Goal: Transaction & Acquisition: Book appointment/travel/reservation

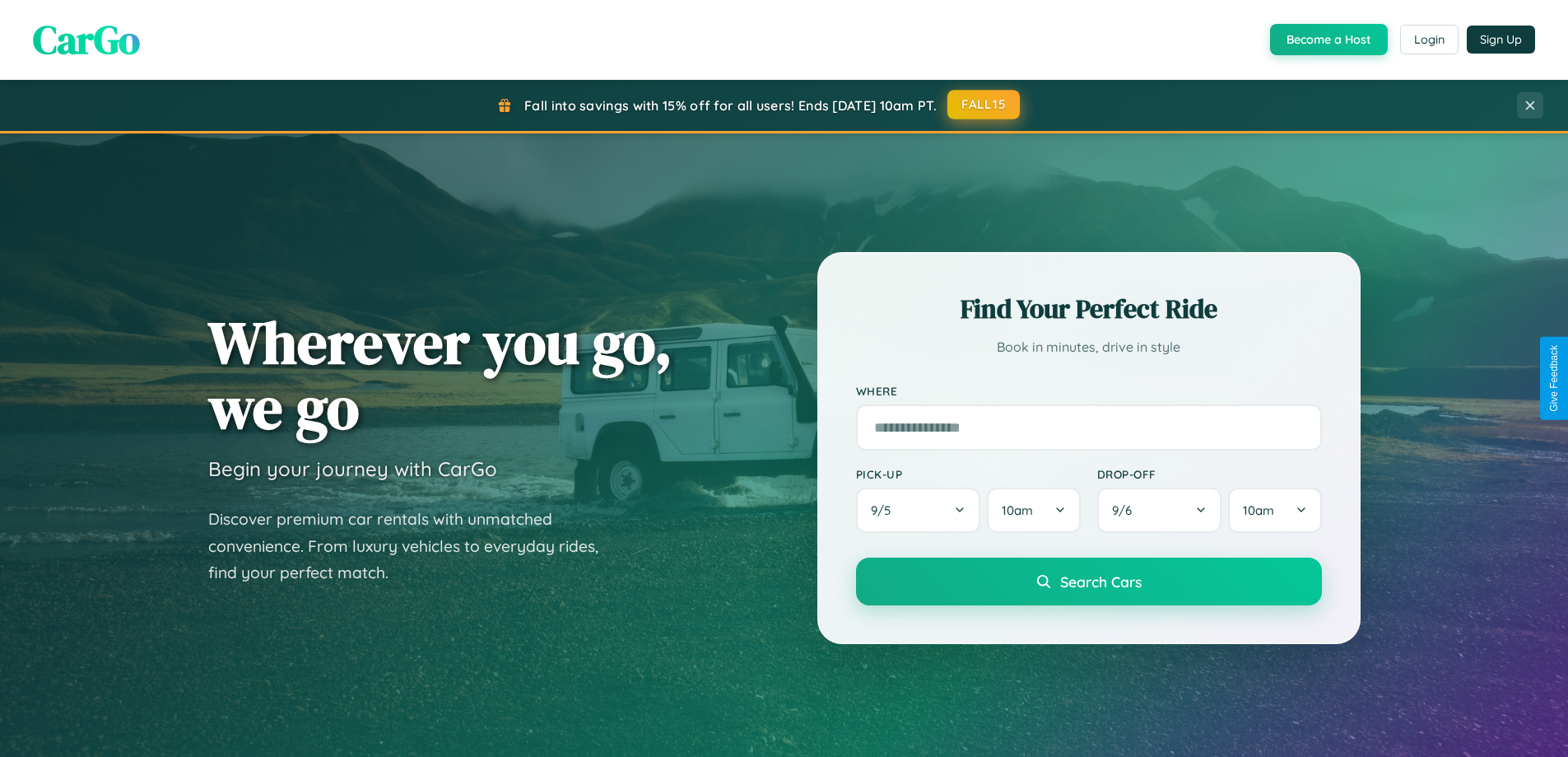
click at [984, 105] on button "FALL15" at bounding box center [983, 105] width 72 height 30
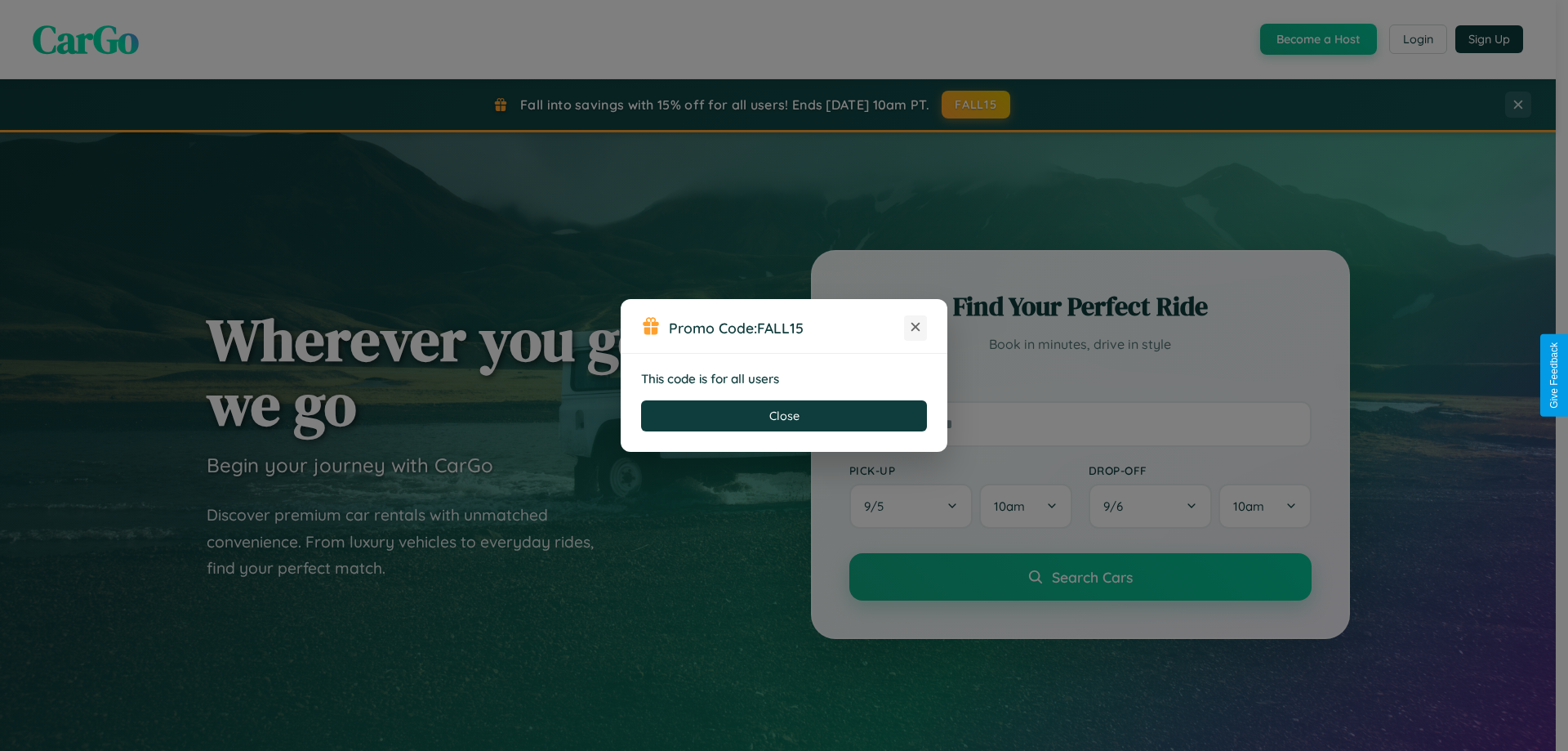
click at [916, 328] on icon at bounding box center [915, 326] width 17 height 17
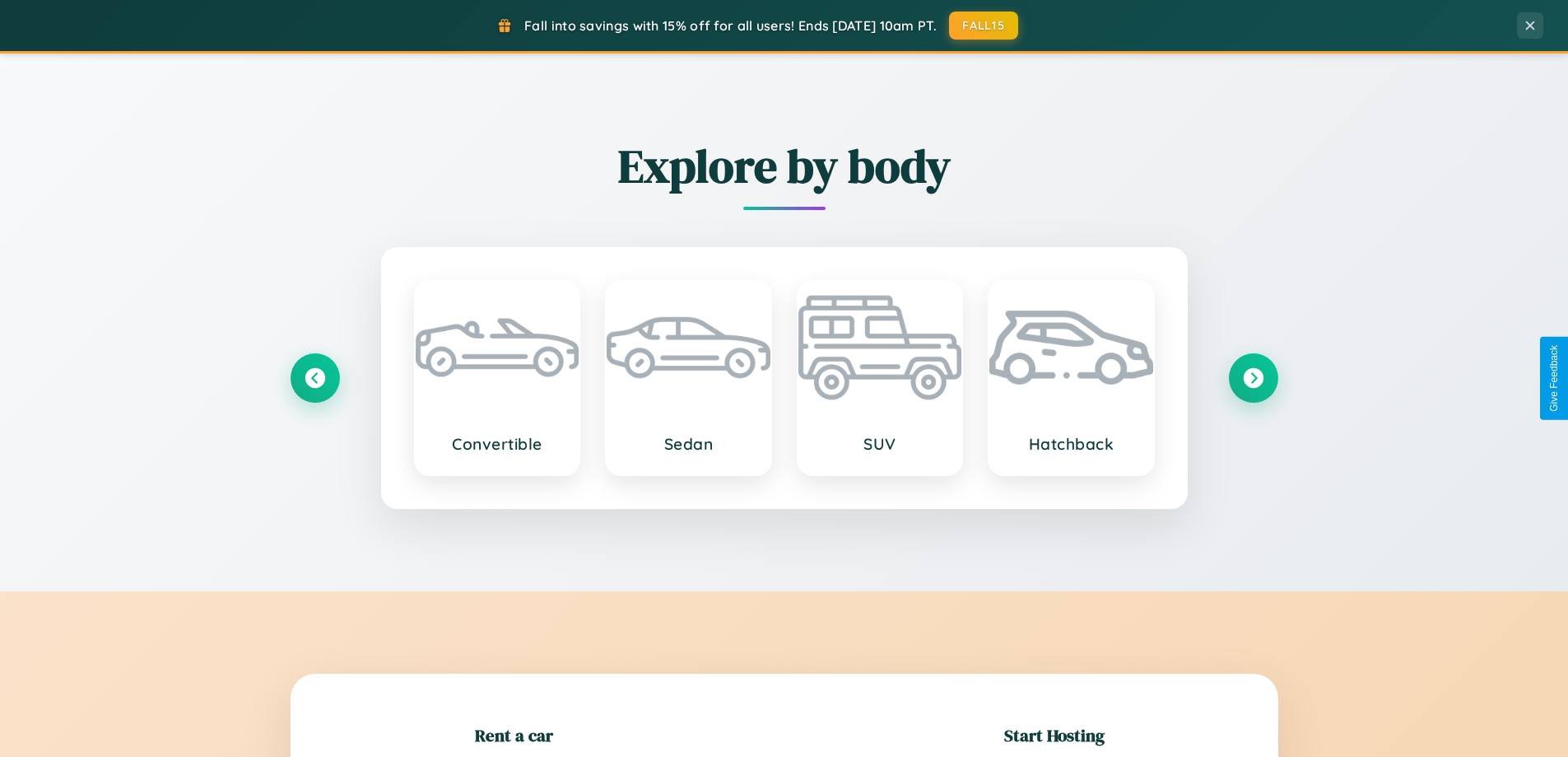
scroll to position [355, 0]
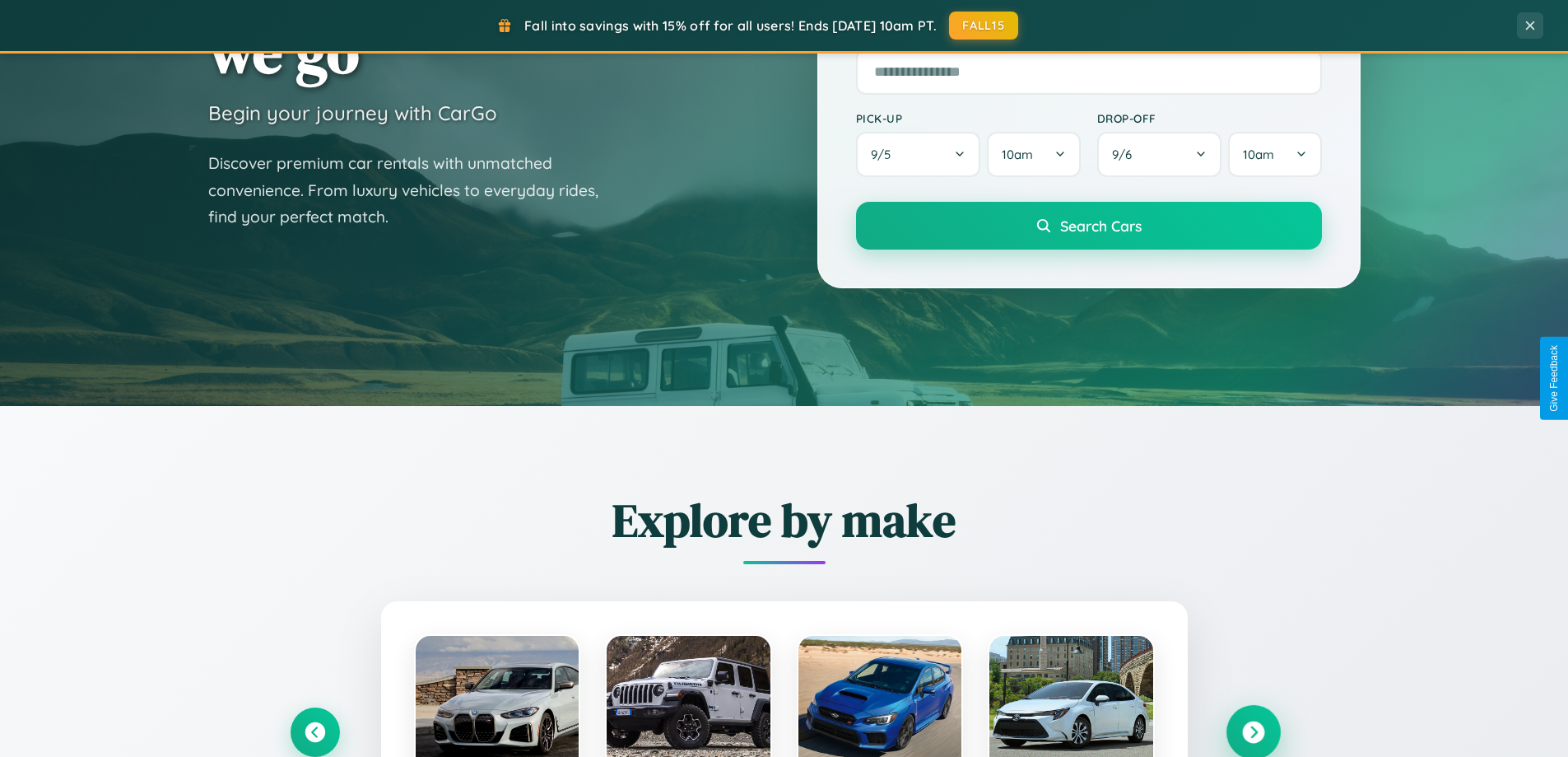
click at [1252, 732] on icon at bounding box center [1252, 732] width 22 height 22
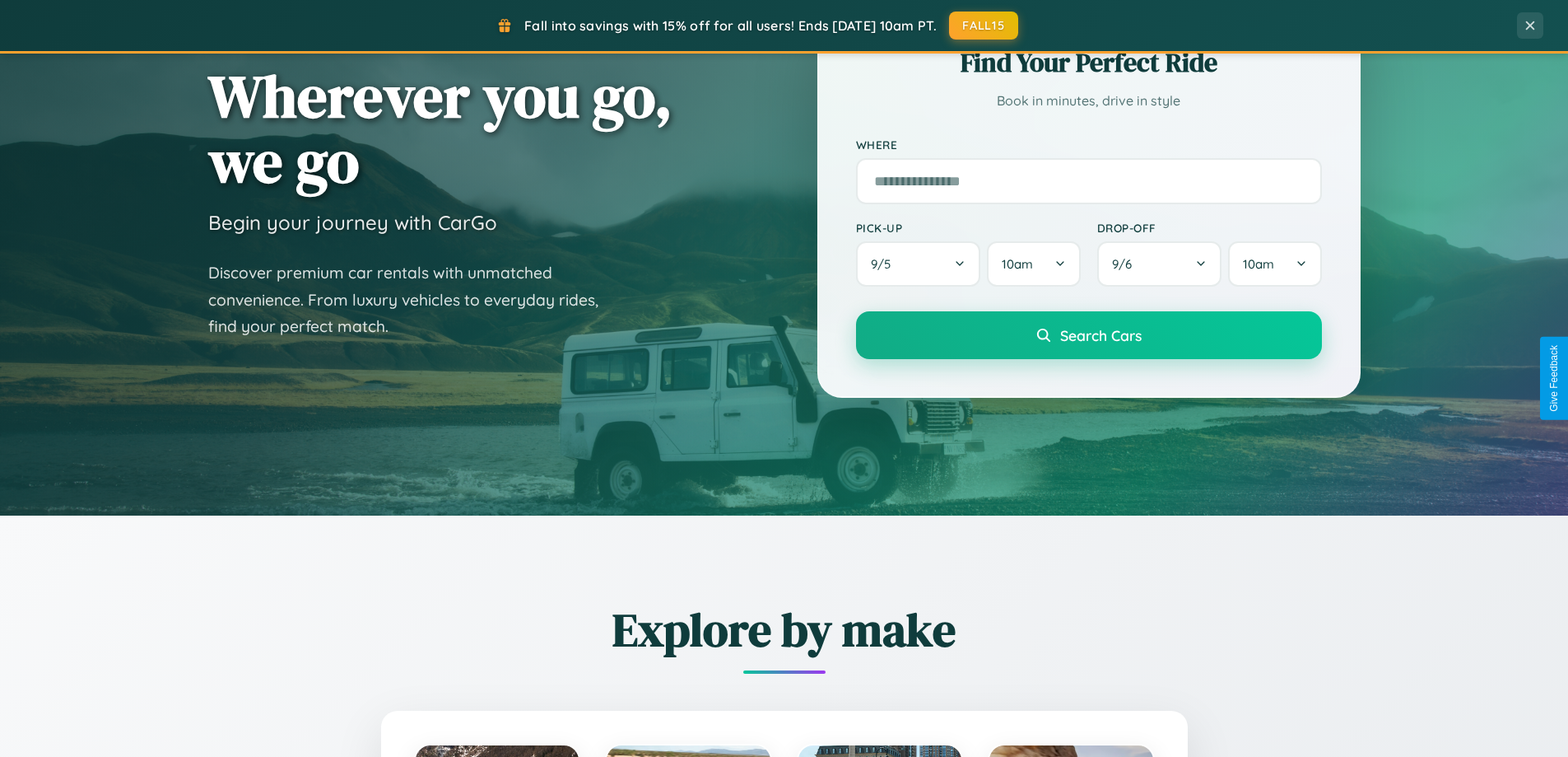
scroll to position [0, 0]
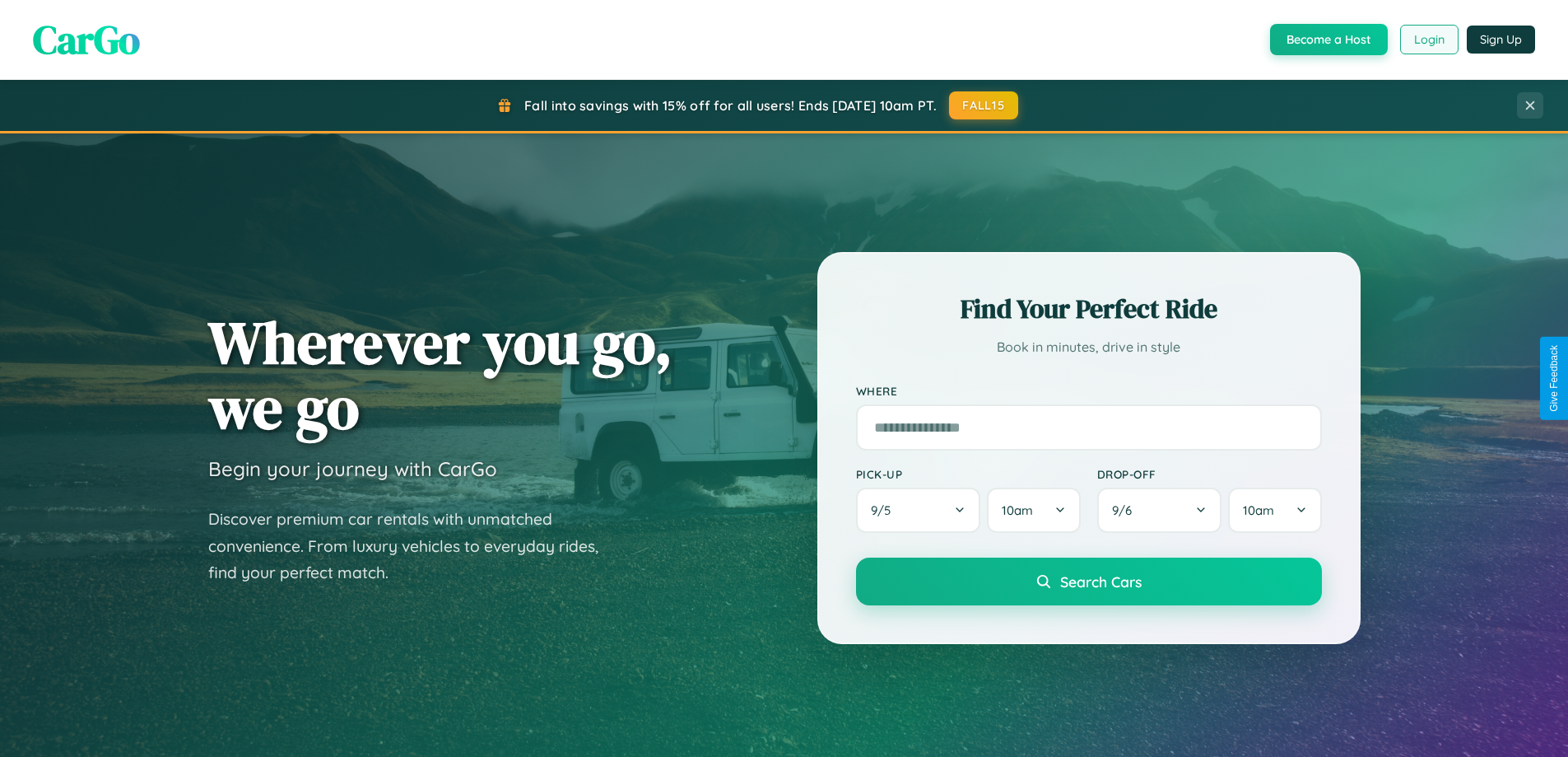
click at [1429, 40] on button "Login" at bounding box center [1429, 40] width 58 height 30
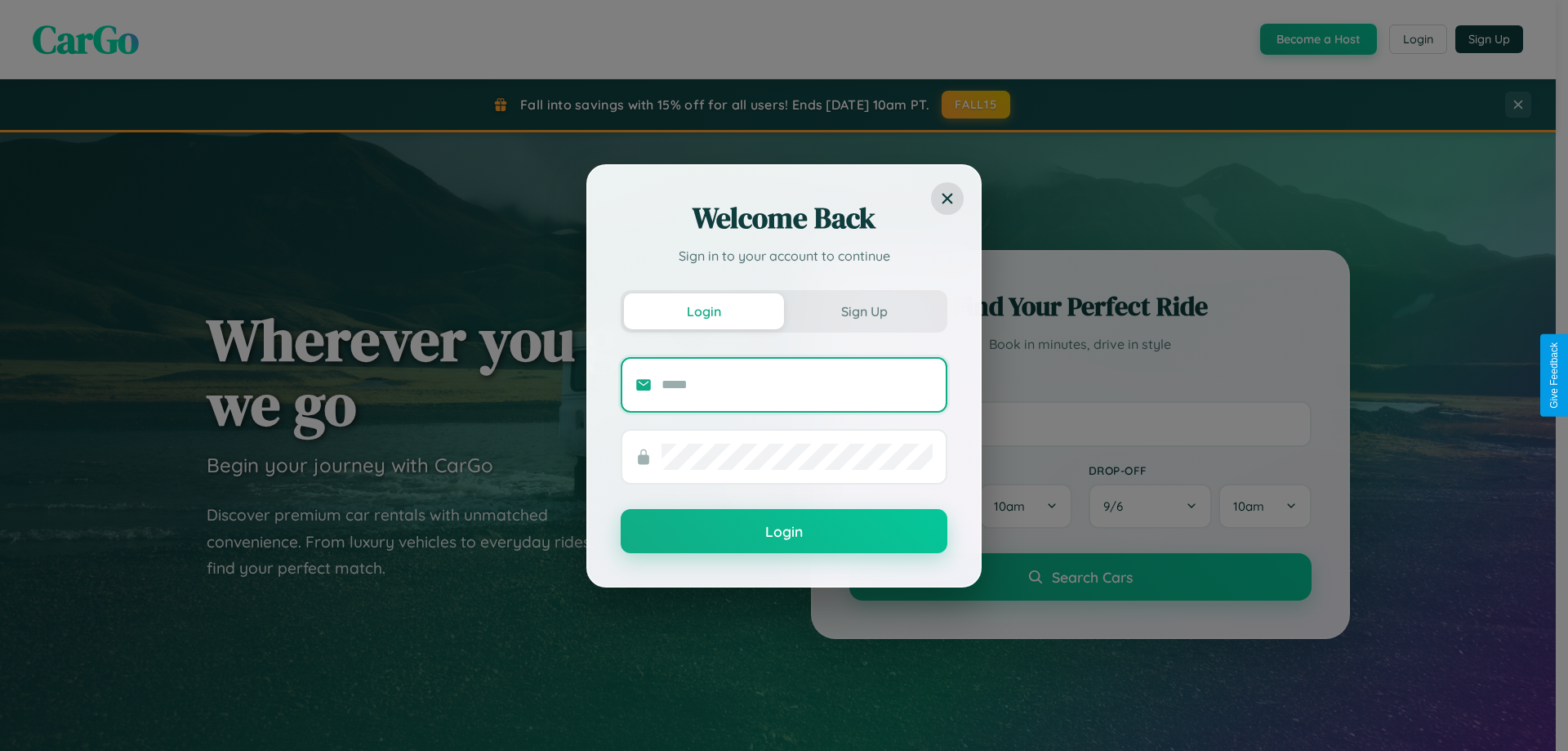
click at [797, 384] on input "text" at bounding box center [797, 385] width 271 height 27
type input "**********"
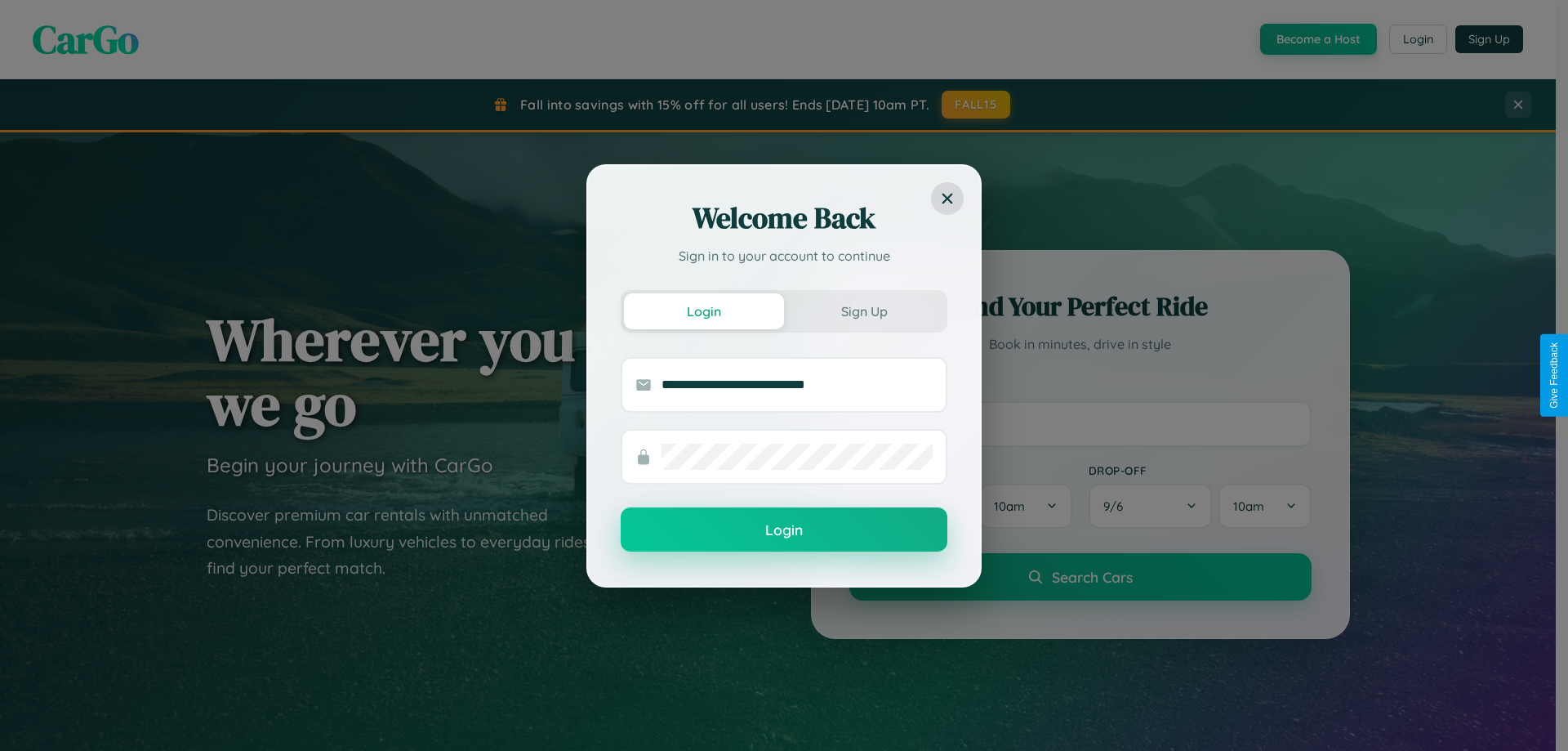
click at [784, 530] on button "Login" at bounding box center [784, 529] width 327 height 44
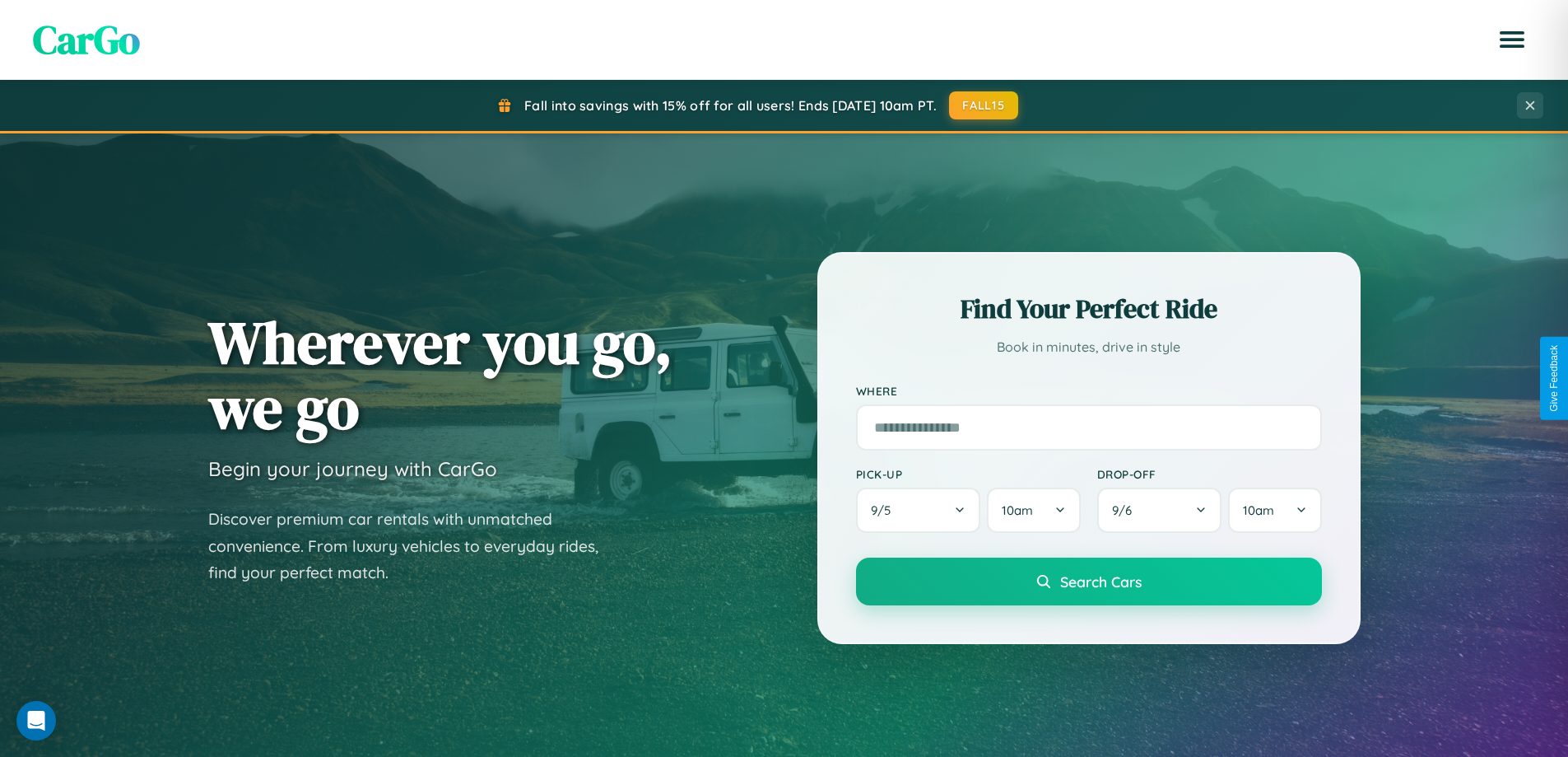
scroll to position [710, 0]
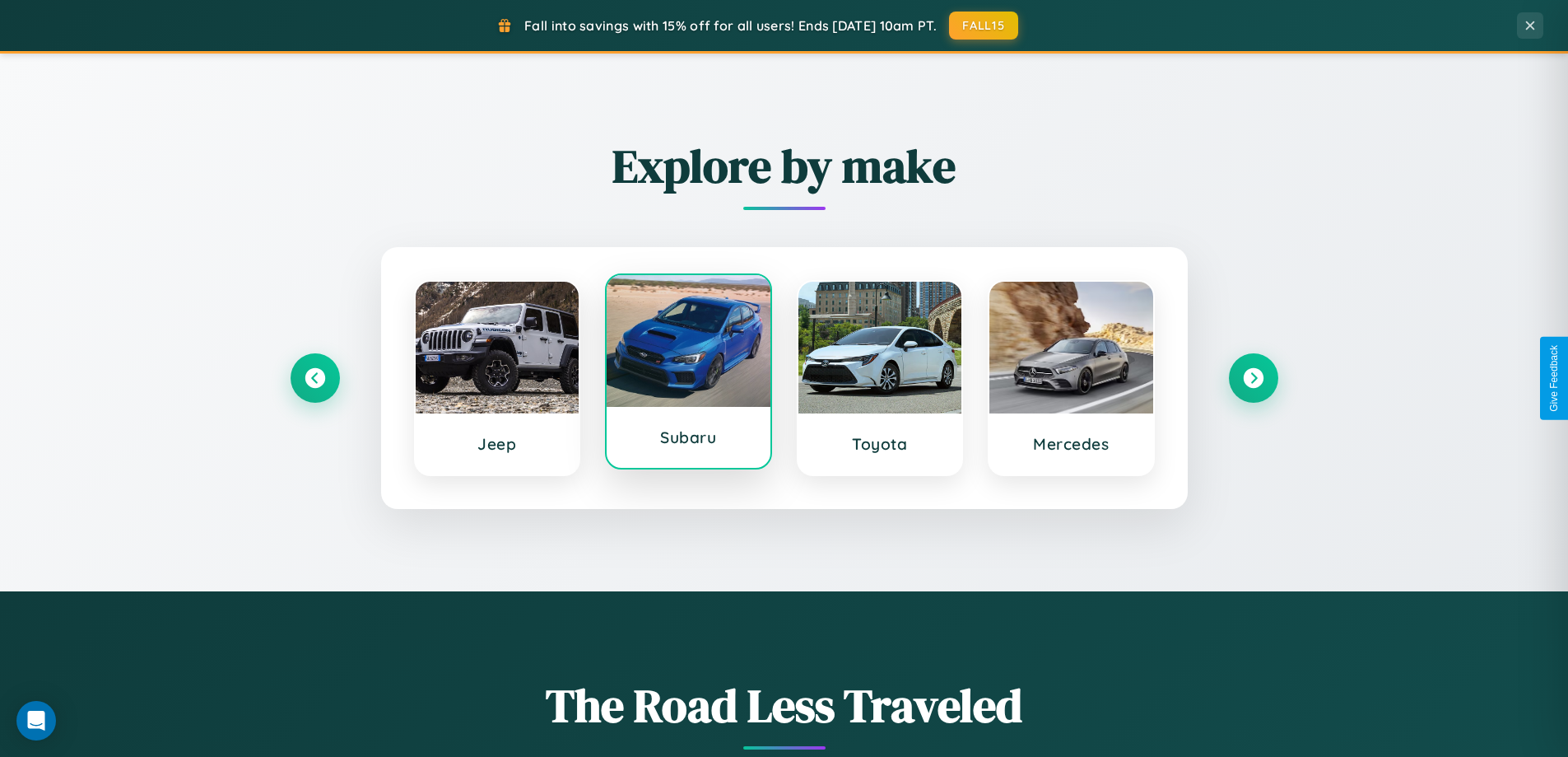
click at [689, 375] on div at bounding box center [689, 340] width 164 height 132
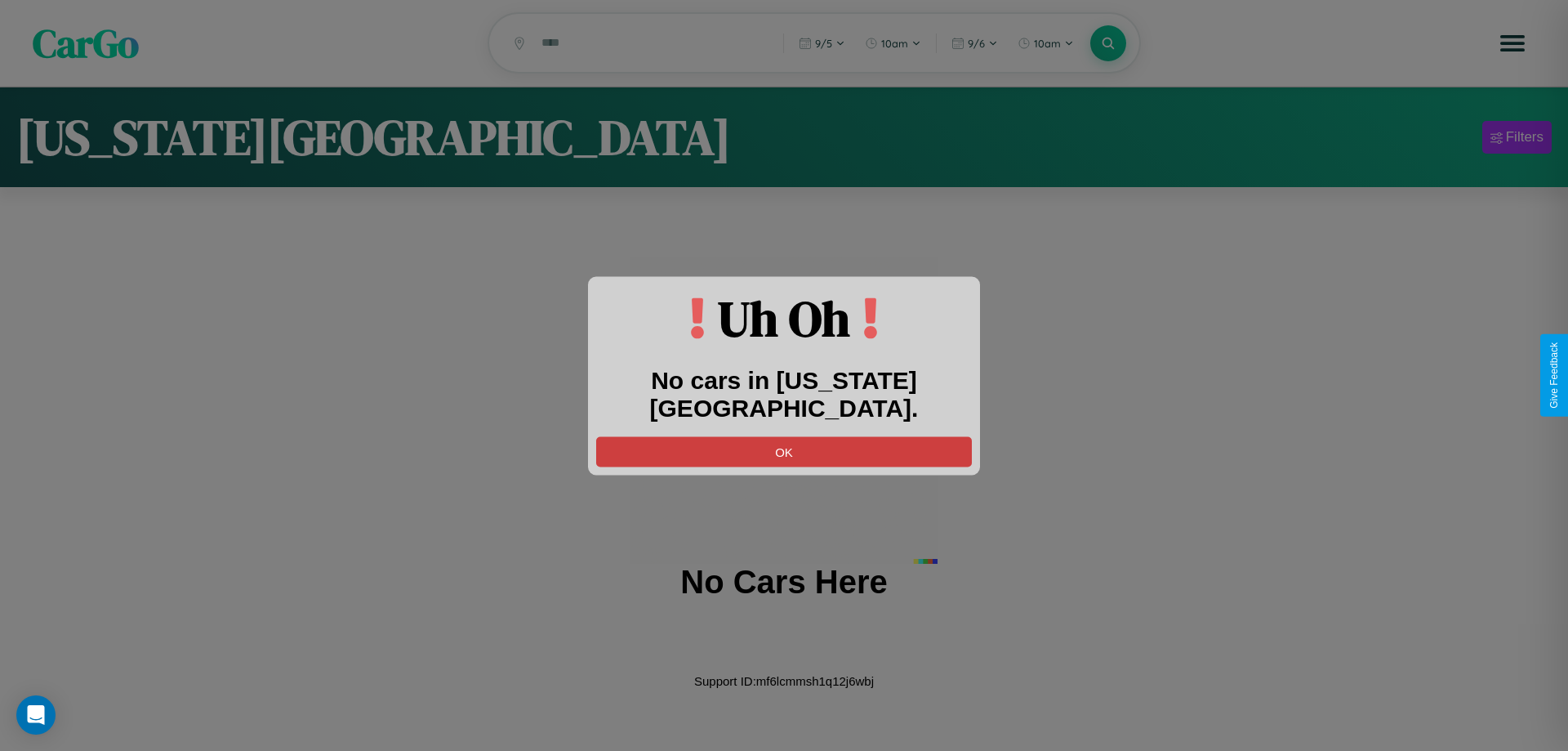
click at [784, 436] on button "OK" at bounding box center [784, 451] width 376 height 30
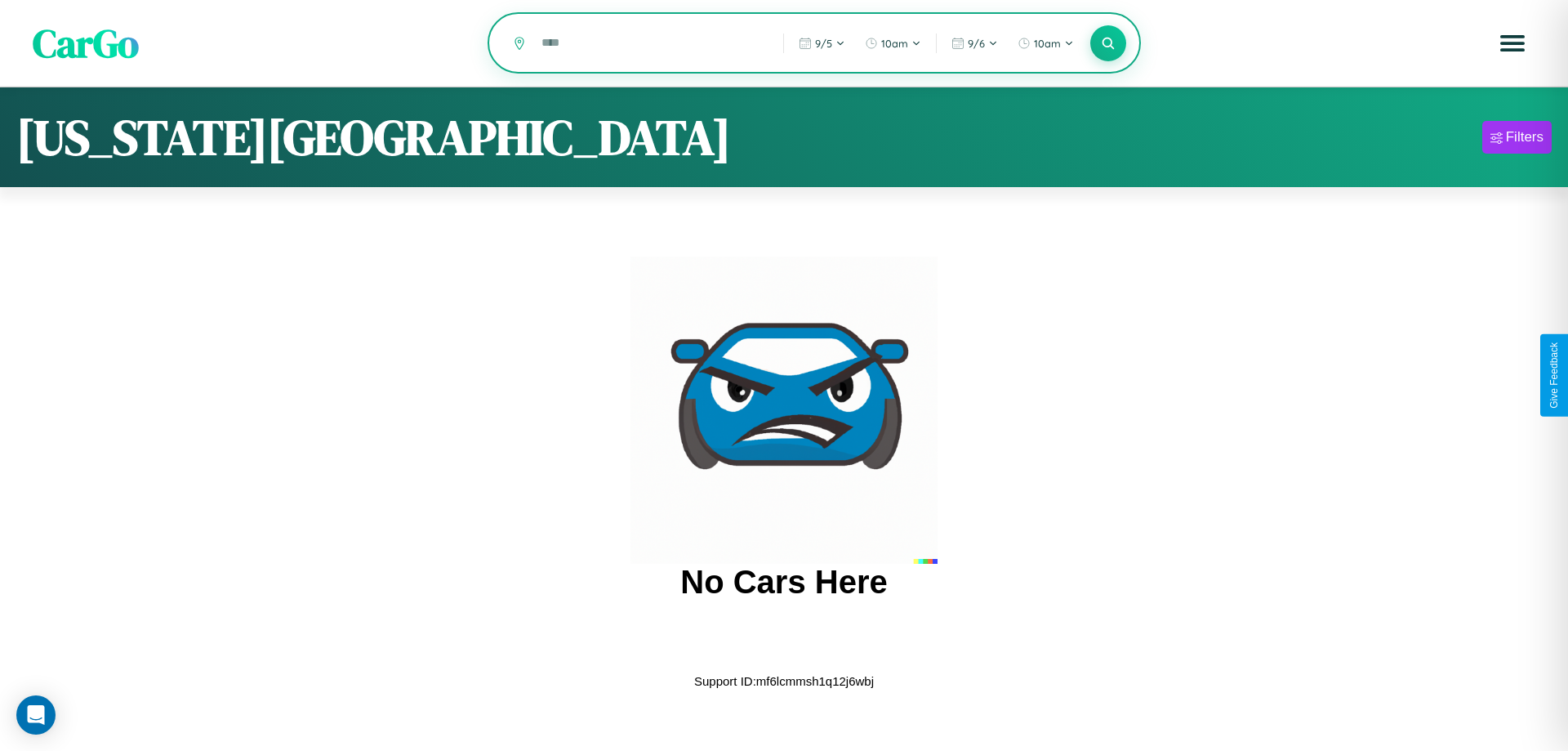
click at [650, 44] on input "text" at bounding box center [650, 42] width 234 height 28
click at [1108, 43] on icon at bounding box center [1108, 43] width 16 height 16
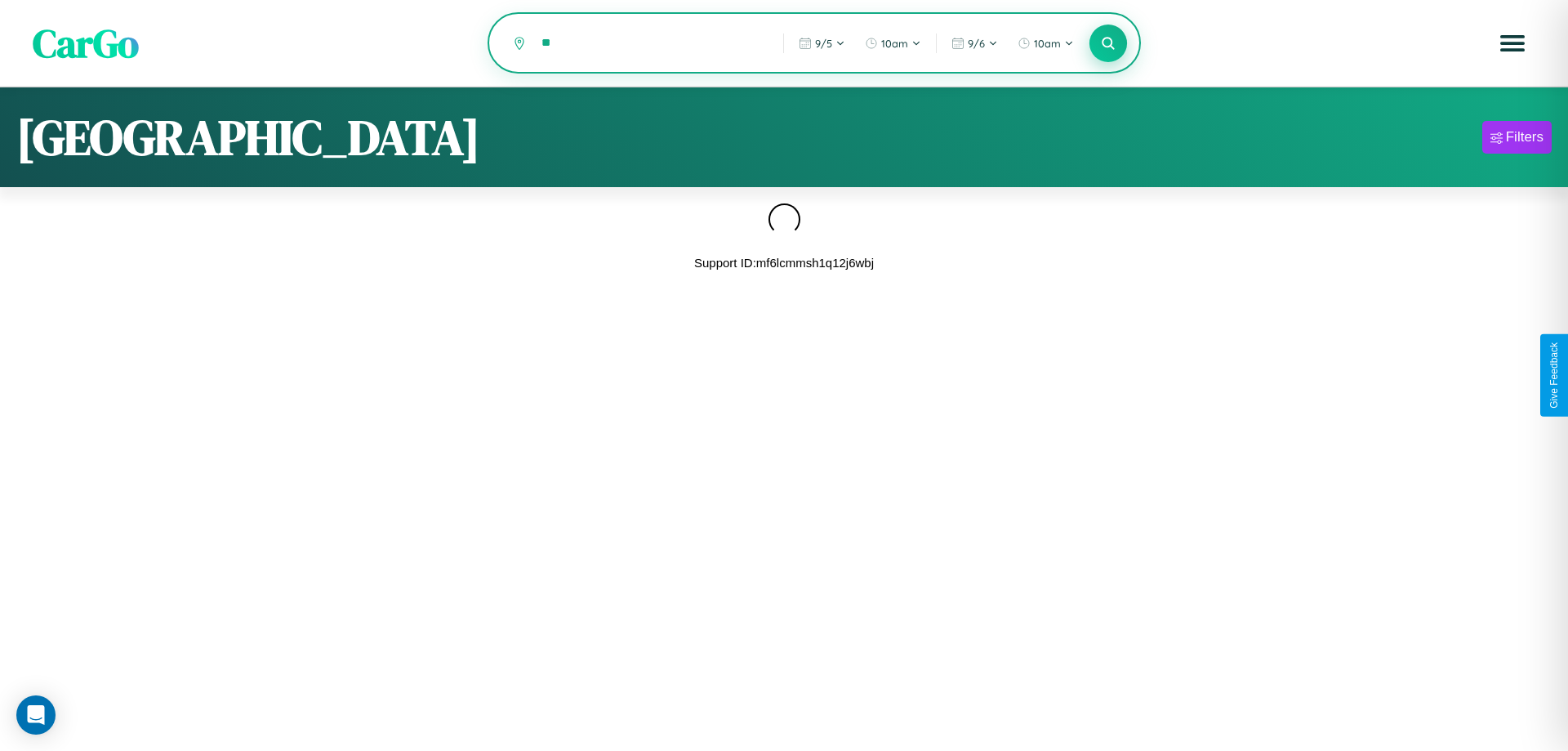
type input "*"
type input "*****"
click at [1108, 44] on icon at bounding box center [1108, 43] width 16 height 16
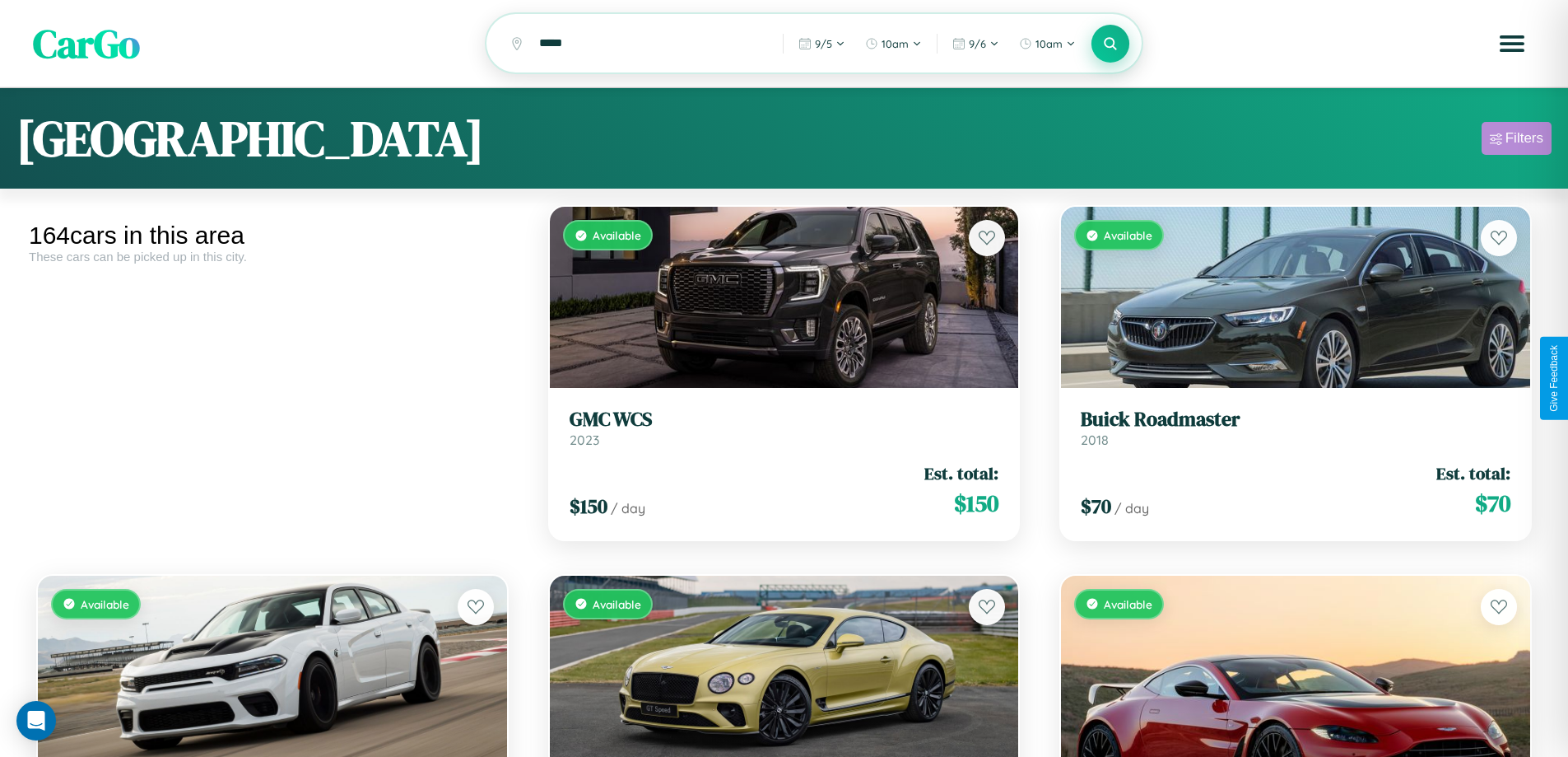
click at [1517, 141] on div "Filters" at bounding box center [1524, 138] width 38 height 17
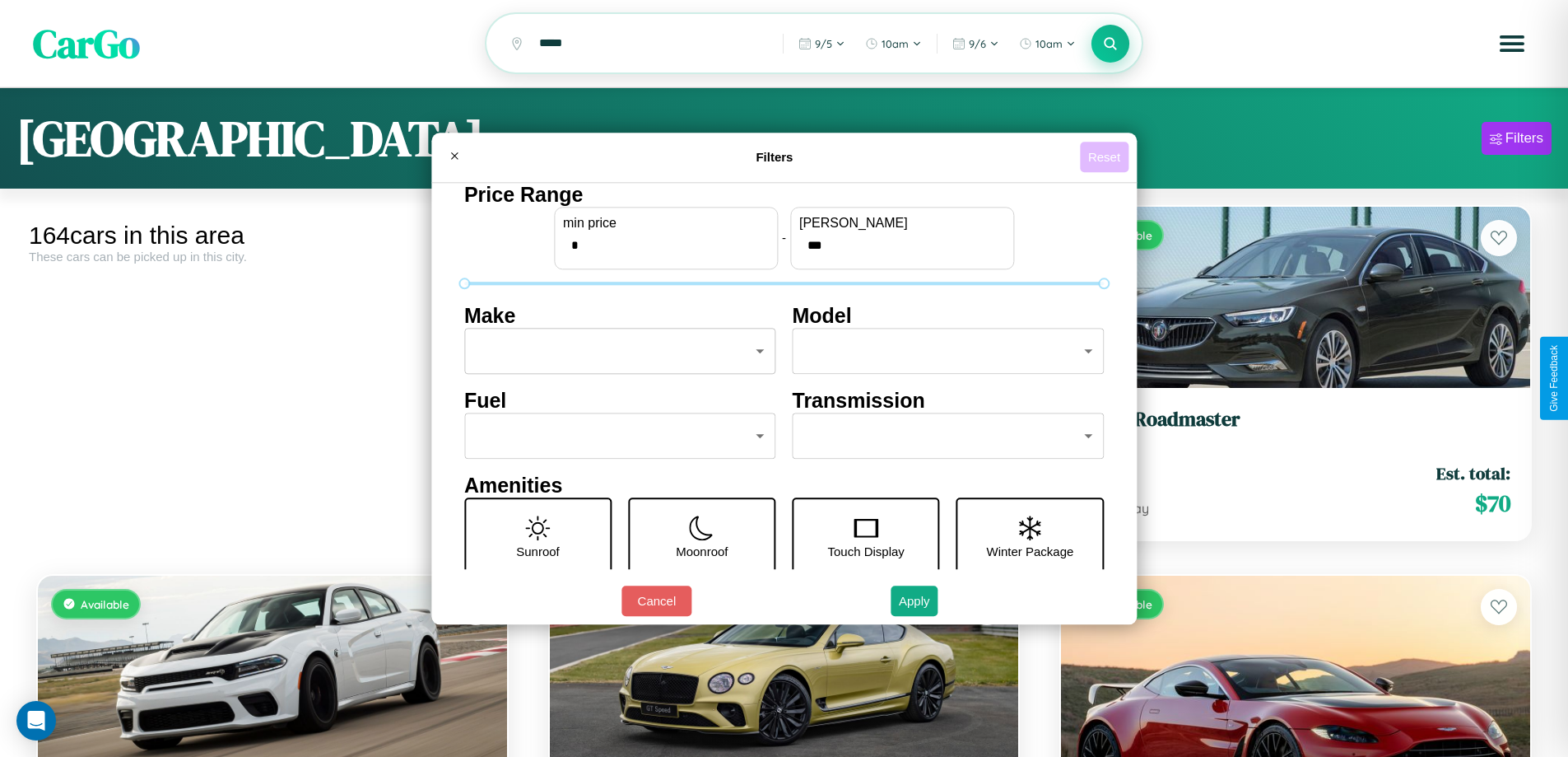
click at [1106, 156] on button "Reset" at bounding box center [1104, 156] width 48 height 31
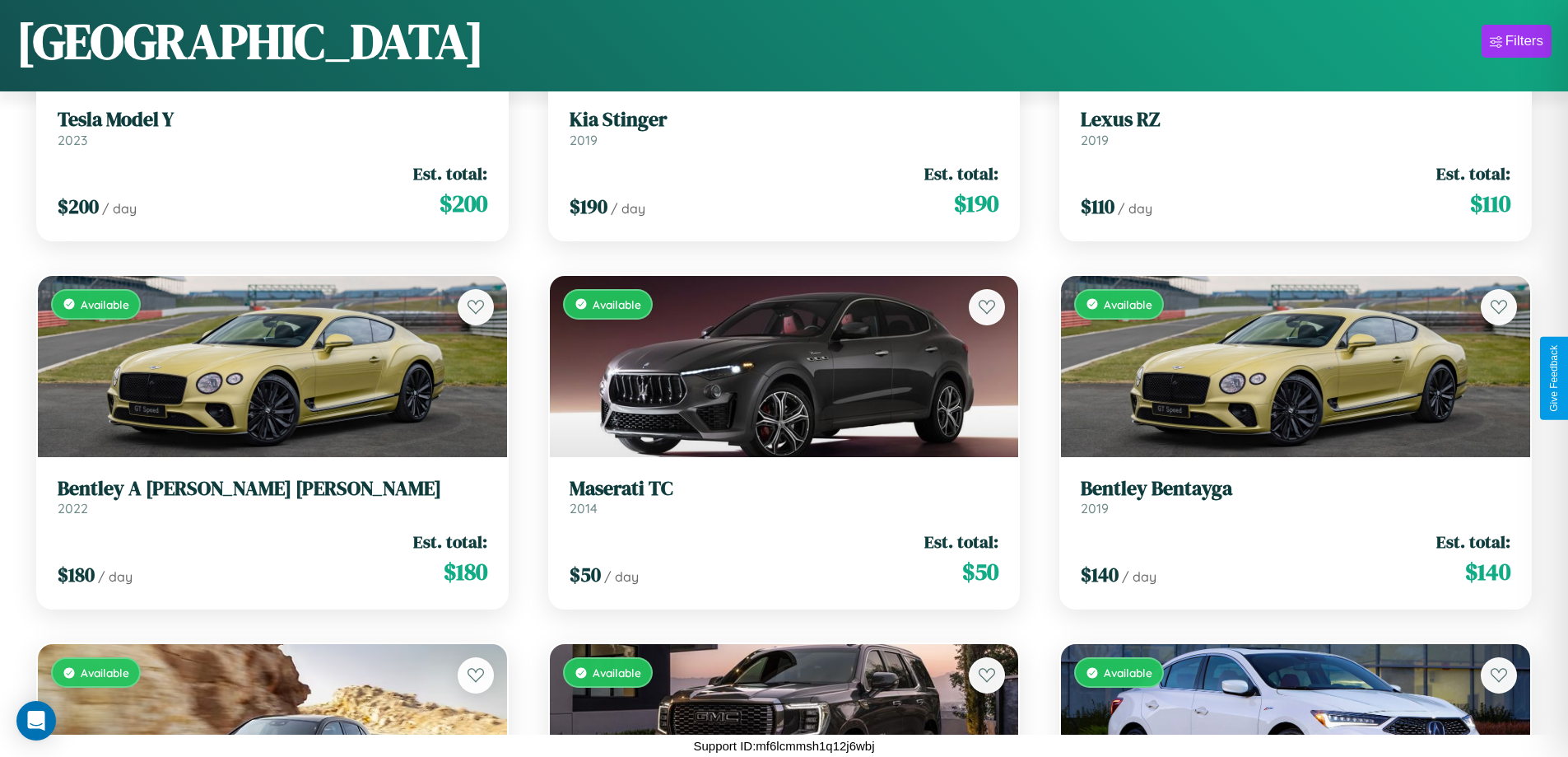
scroll to position [9079, 0]
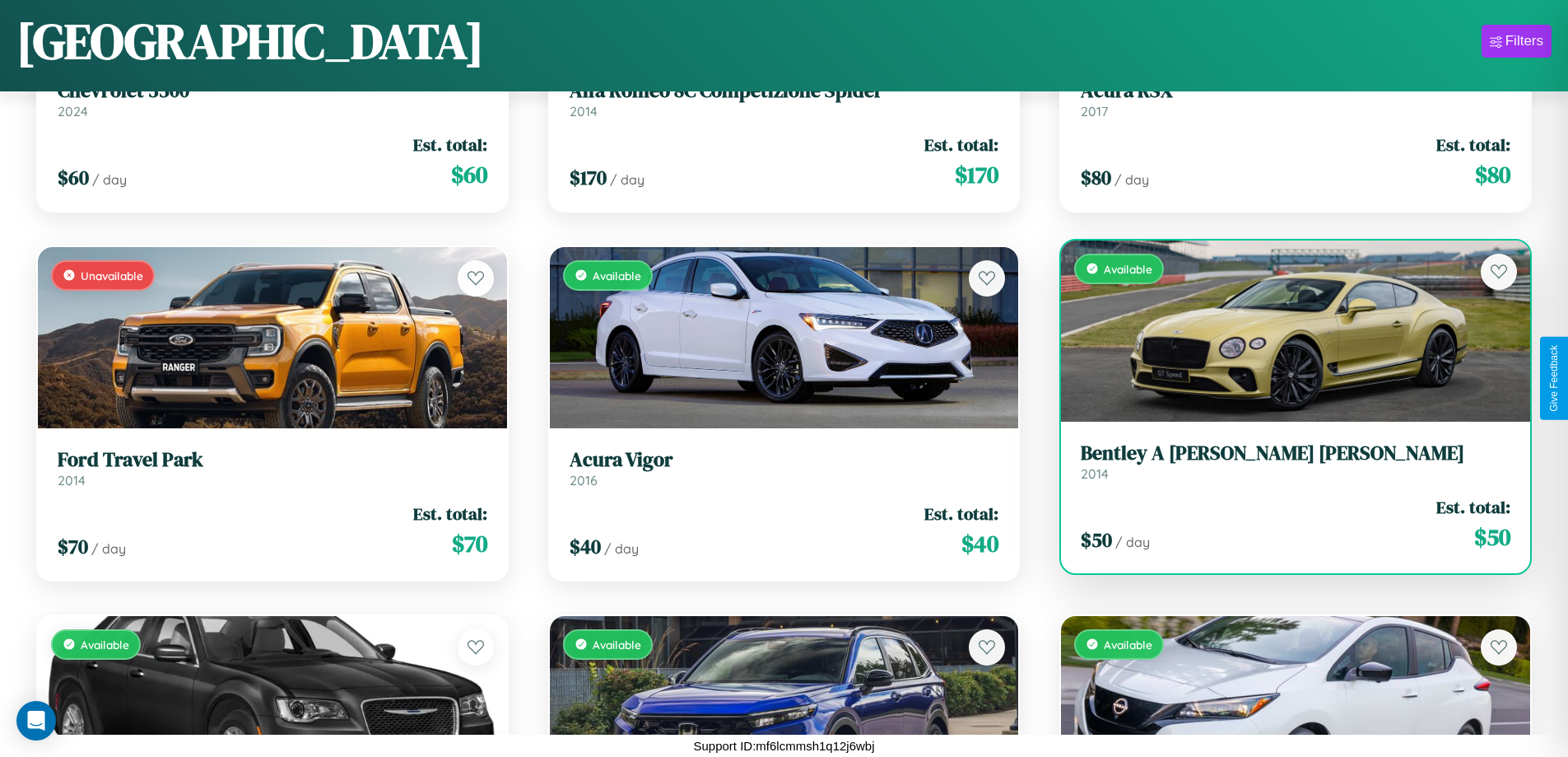
click at [1285, 461] on h3 "[PERSON_NAME] A [PERSON_NAME] [PERSON_NAME]" at bounding box center [1295, 453] width 429 height 24
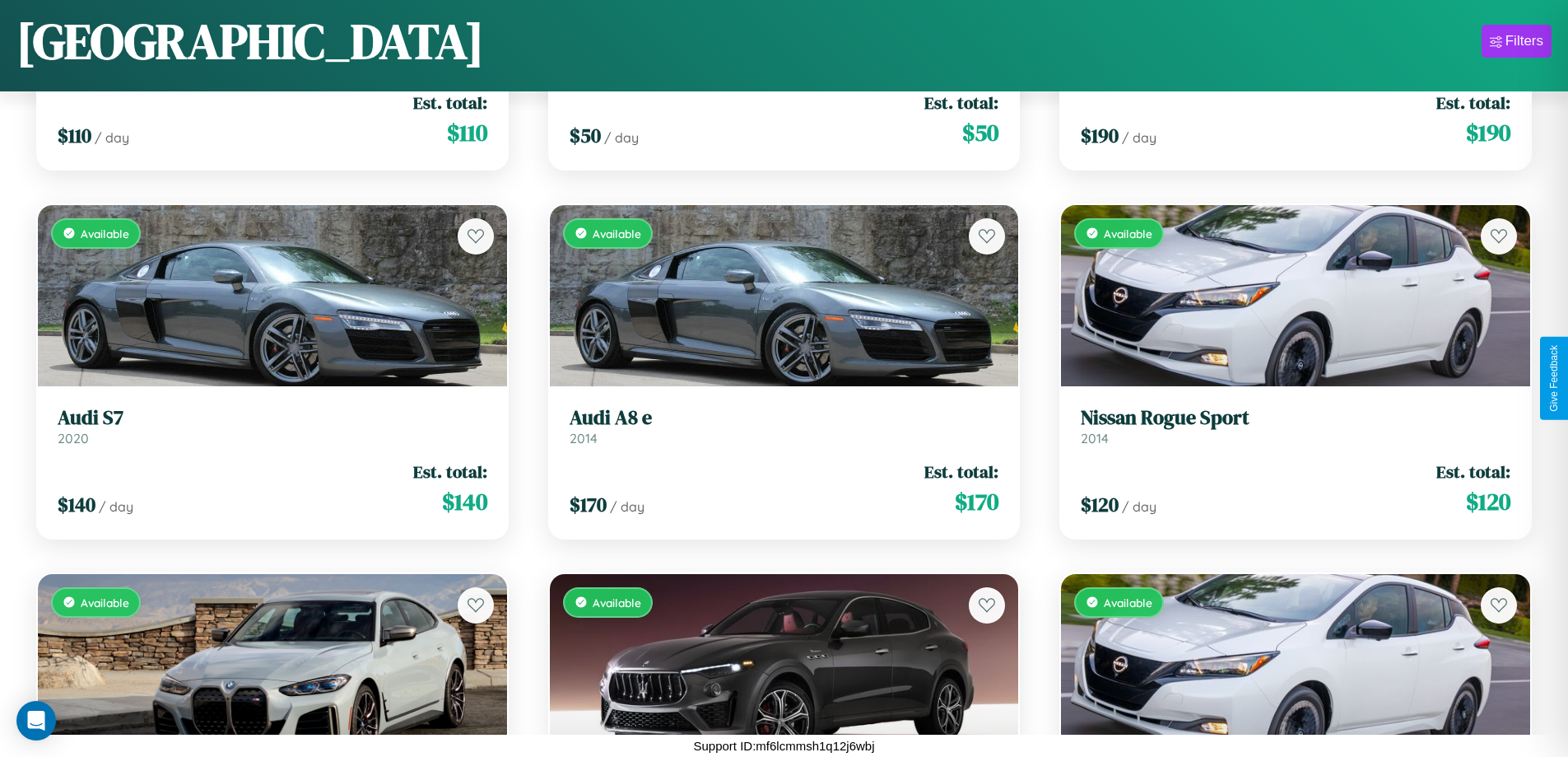
scroll to position [2812, 0]
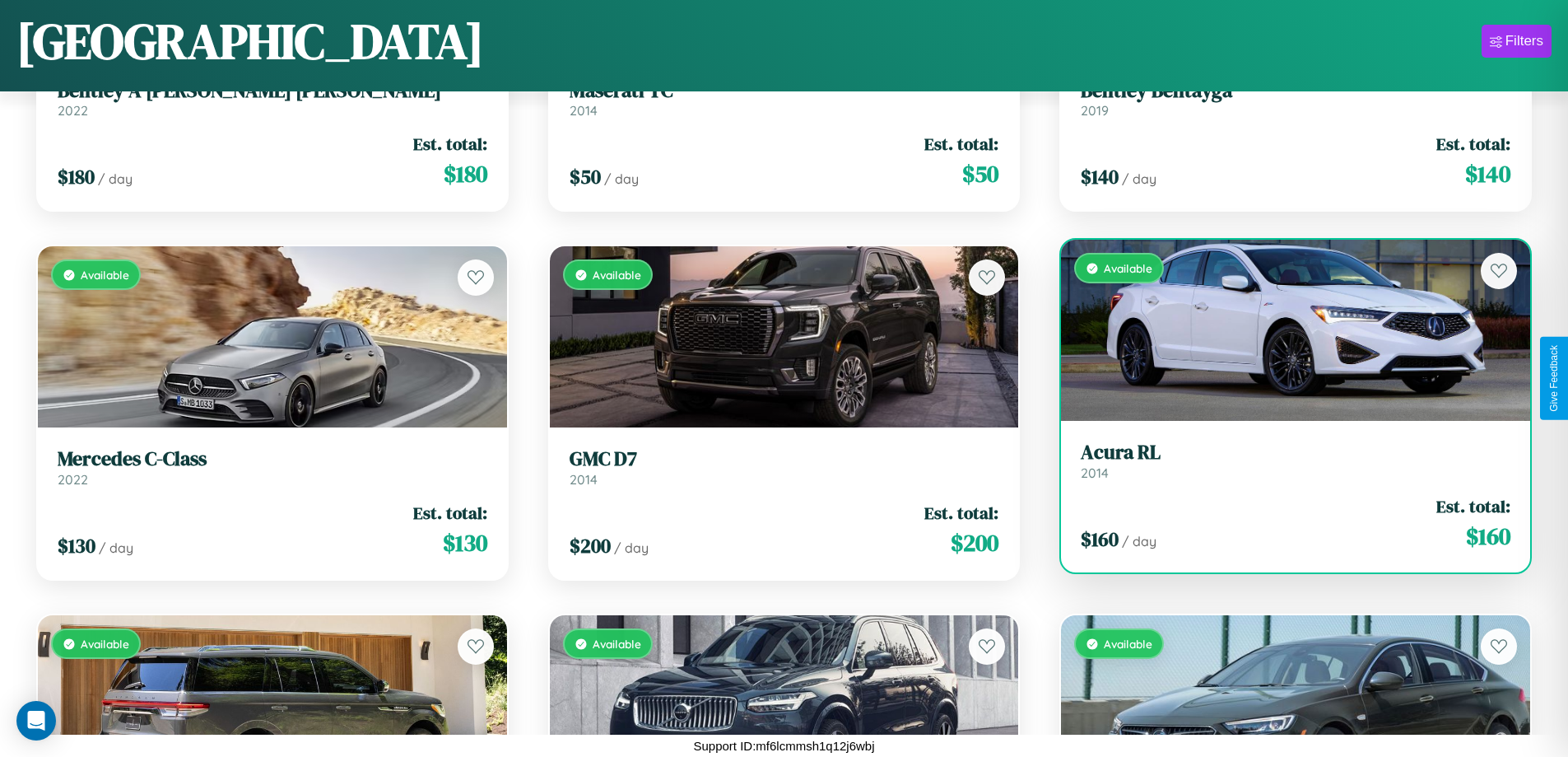
click at [1285, 465] on link "Acura RL 2014" at bounding box center [1295, 460] width 429 height 41
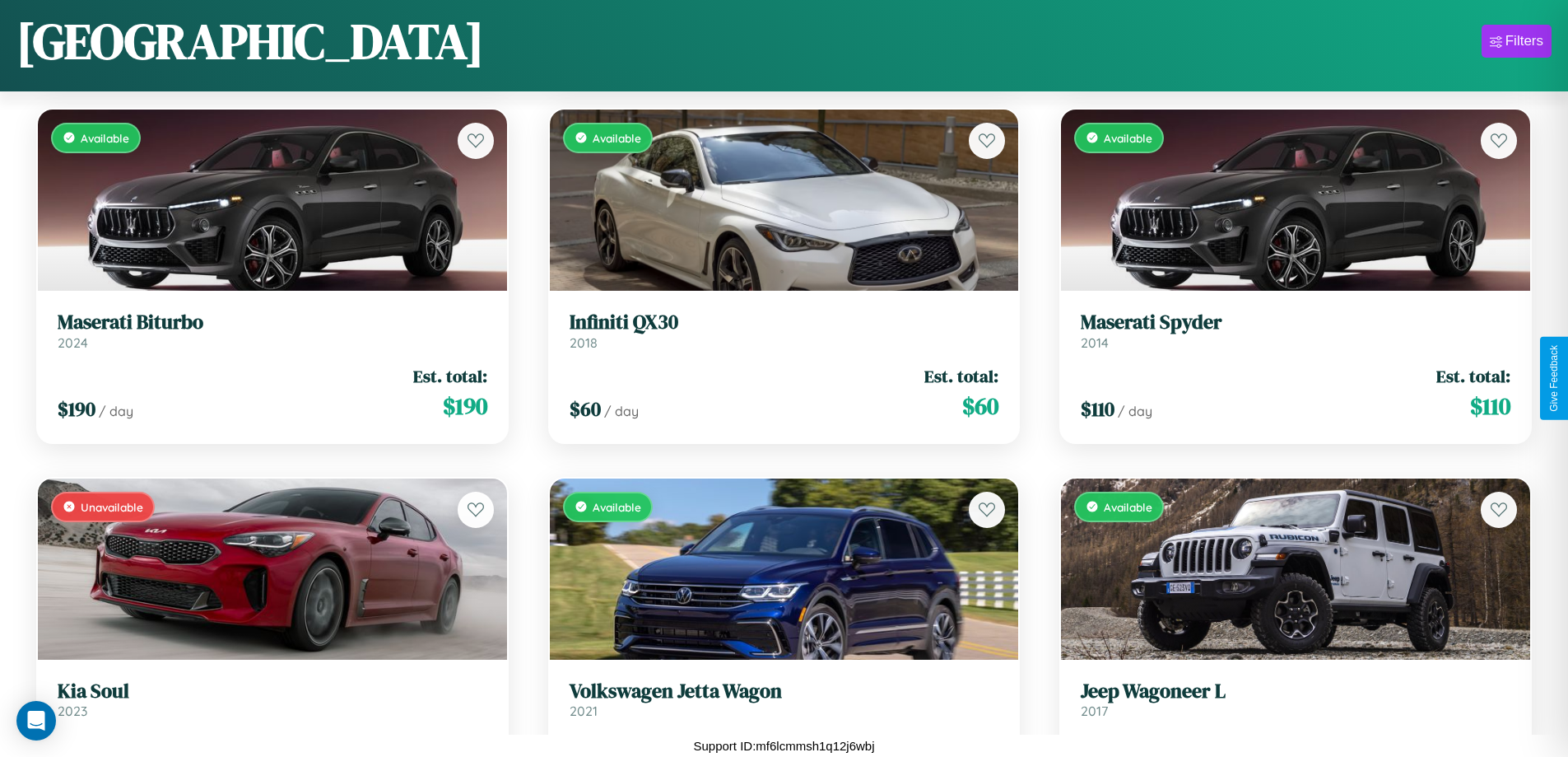
scroll to position [13503, 0]
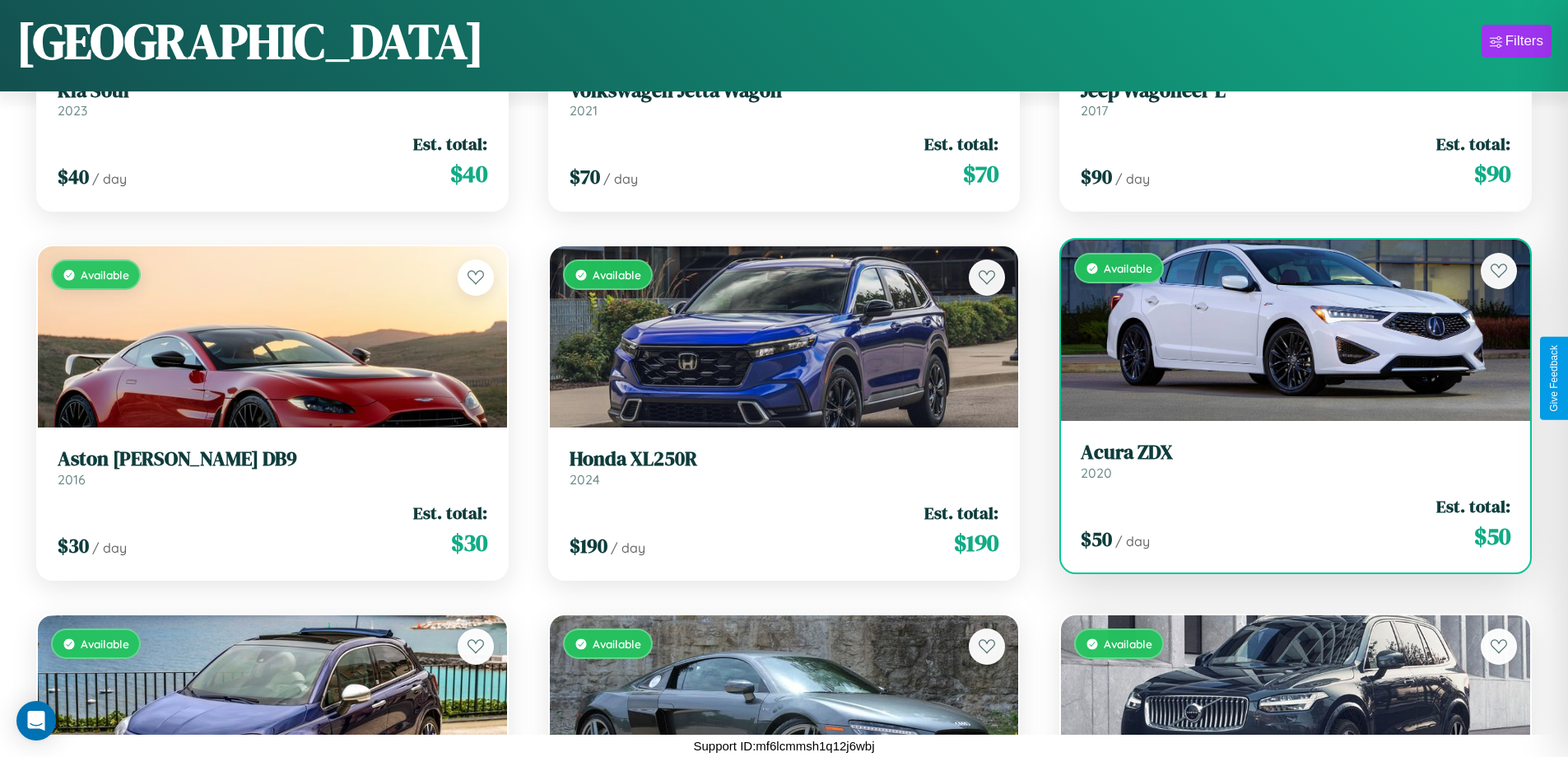
click at [1285, 464] on link "Acura ZDX 2020" at bounding box center [1295, 460] width 429 height 41
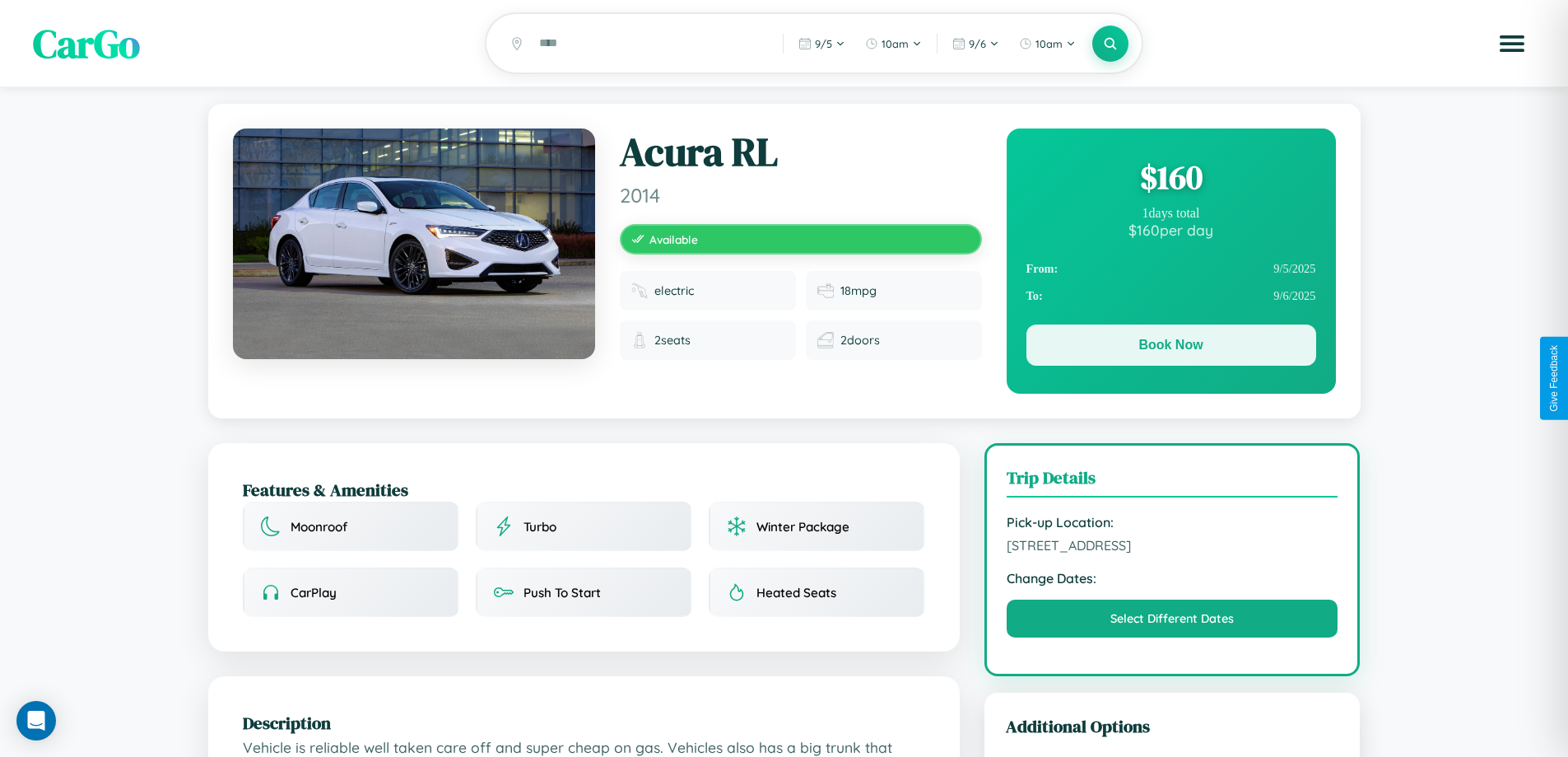
click at [1170, 347] on button "Book Now" at bounding box center [1170, 345] width 290 height 42
